Goal: Task Accomplishment & Management: Manage account settings

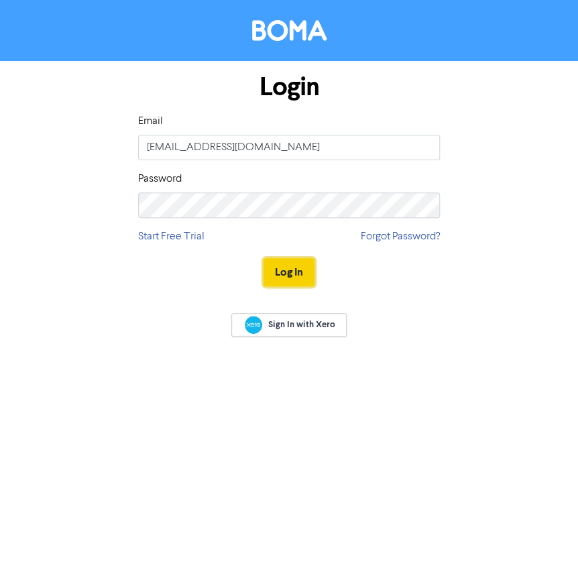
click at [282, 279] on button "Log In" at bounding box center [288, 272] width 51 height 28
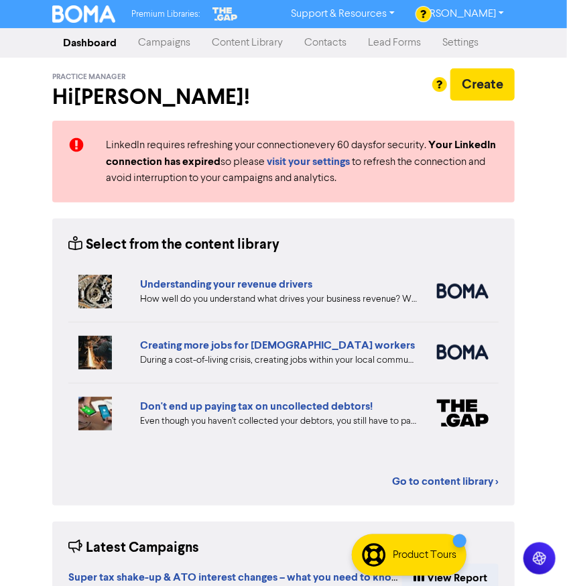
drag, startPoint x: 320, startPoint y: 41, endPoint x: 549, endPoint y: 95, distance: 235.5
click at [320, 41] on link "Contacts" at bounding box center [325, 42] width 64 height 27
